Goal: Task Accomplishment & Management: Use online tool/utility

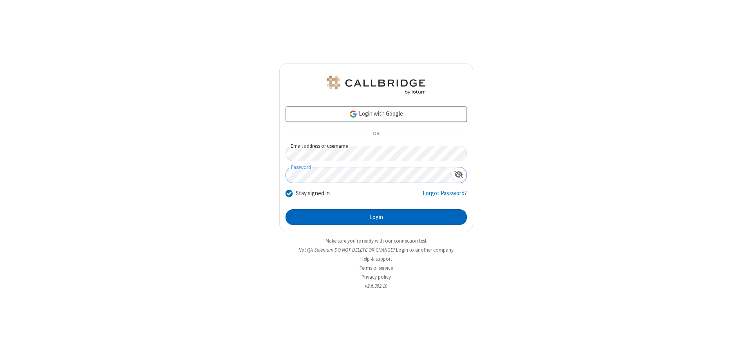
click at [376, 217] on button "Login" at bounding box center [376, 217] width 181 height 16
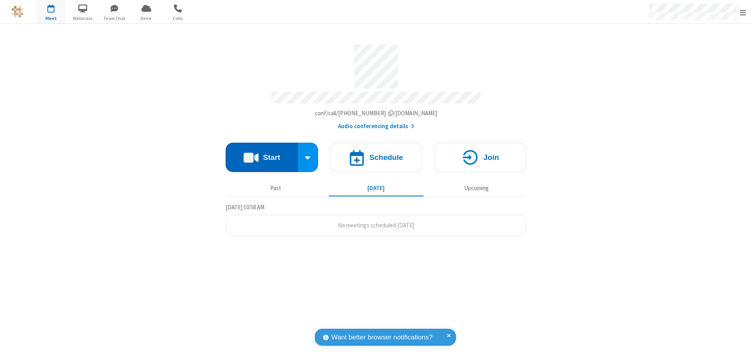
click at [262, 154] on button "Start" at bounding box center [262, 157] width 72 height 29
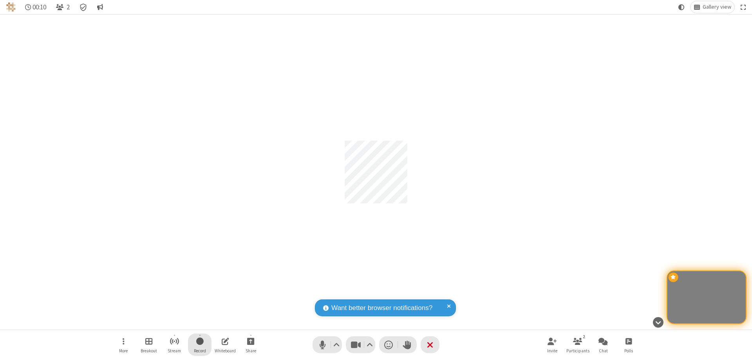
click at [200, 344] on span "Start recording" at bounding box center [199, 341] width 7 height 10
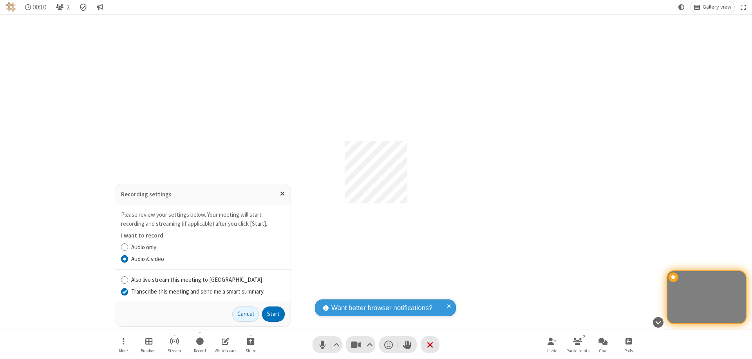
click at [124, 291] on input "Transcribe this meeting and send me a smart summary" at bounding box center [124, 291] width 7 height 8
click at [208, 247] on label "Audio only" at bounding box center [208, 247] width 154 height 9
click at [128, 247] on input "Audio only" at bounding box center [124, 247] width 7 height 8
click at [273, 314] on button "Start" at bounding box center [273, 314] width 23 height 16
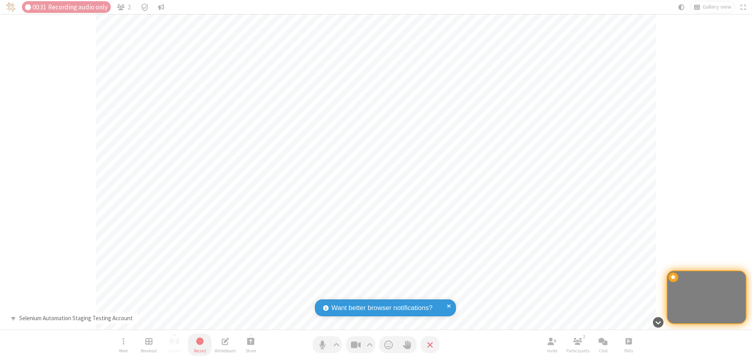
click at [200, 344] on span "Stop recording" at bounding box center [199, 341] width 9 height 10
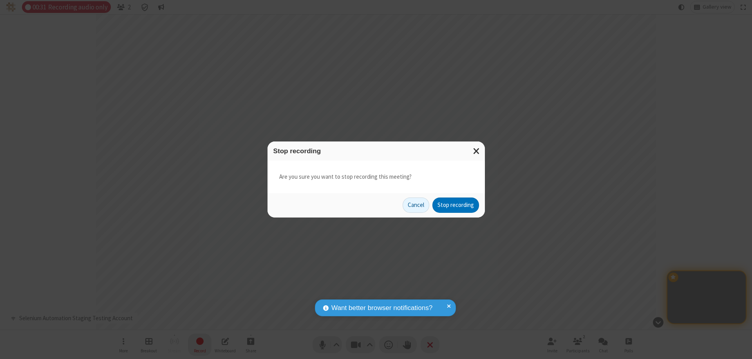
click at [456, 205] on button "Stop recording" at bounding box center [455, 205] width 47 height 16
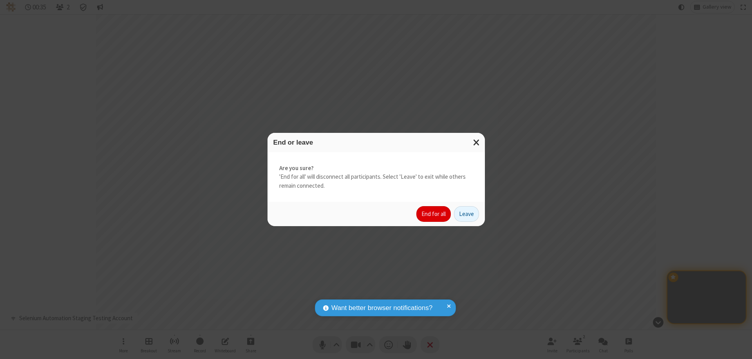
click at [434, 214] on button "End for all" at bounding box center [433, 214] width 34 height 16
